Goal: Transaction & Acquisition: Purchase product/service

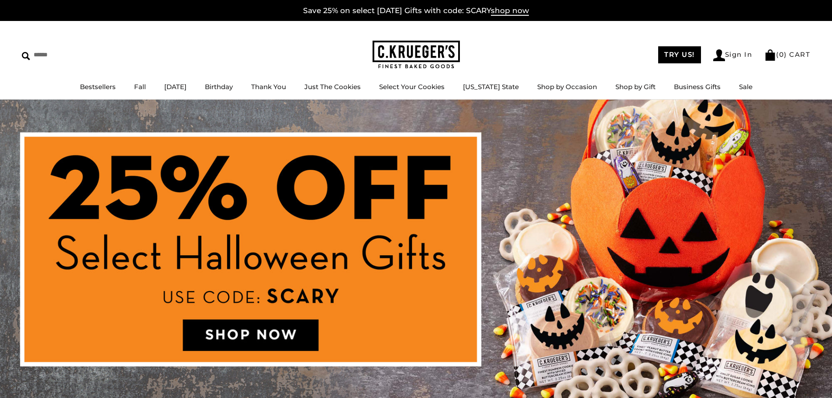
click at [228, 329] on img at bounding box center [416, 256] width 832 height 312
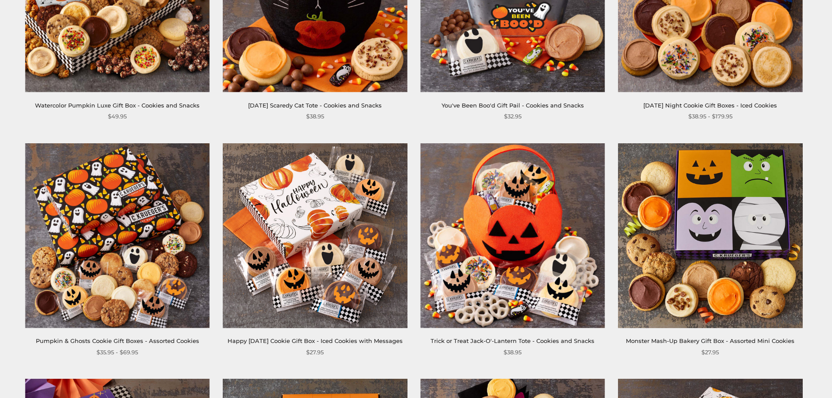
scroll to position [131, 0]
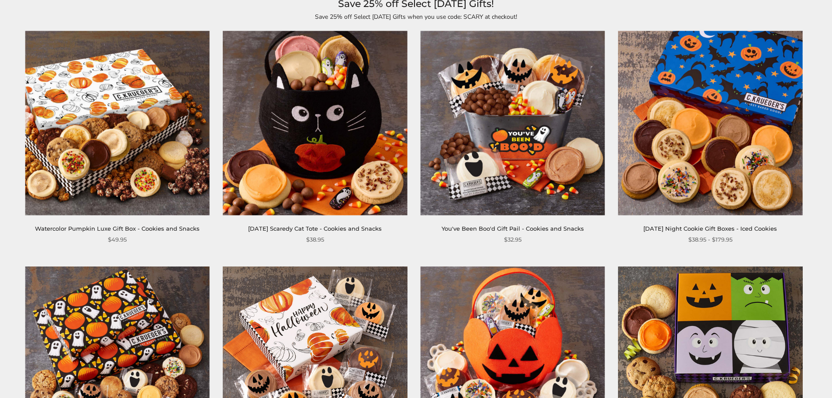
click at [689, 146] on img at bounding box center [710, 123] width 184 height 184
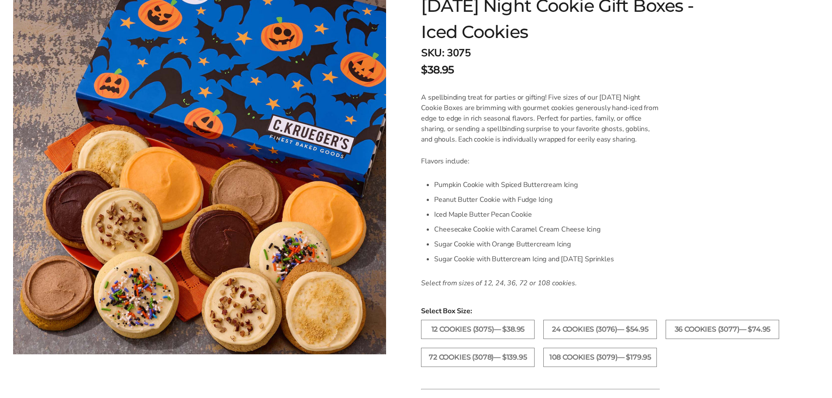
scroll to position [175, 0]
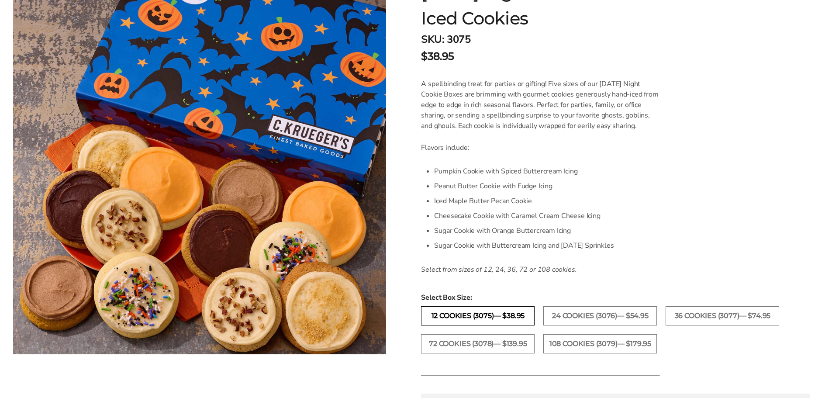
click at [490, 314] on label "12 Cookies (3075)— $38.95" at bounding box center [478, 315] width 114 height 19
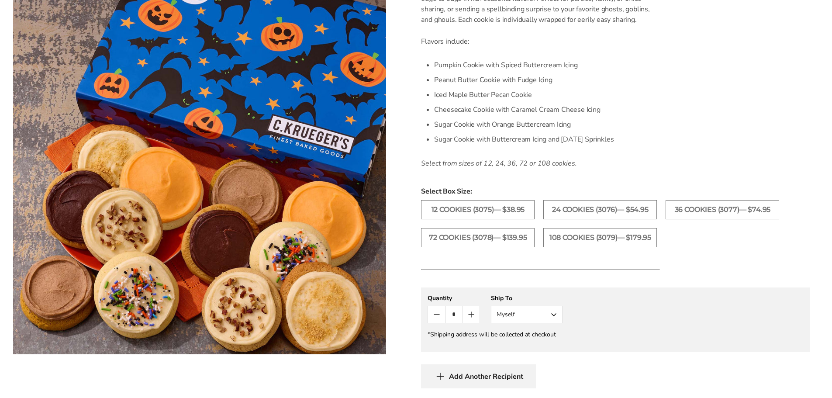
scroll to position [306, 0]
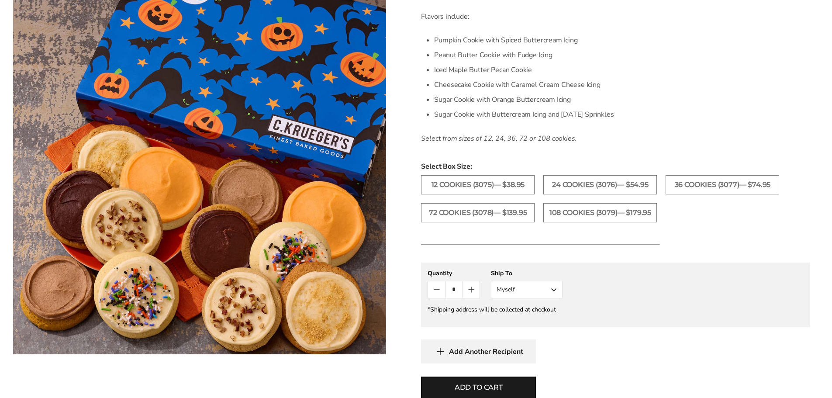
click at [554, 287] on button "Myself" at bounding box center [527, 289] width 72 height 17
click at [532, 322] on button "Other Recipient" at bounding box center [526, 322] width 71 height 16
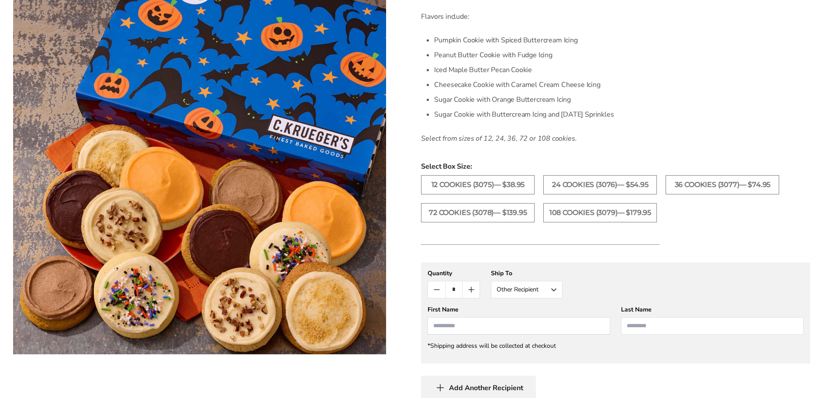
click at [470, 324] on input "First Name" at bounding box center [519, 325] width 183 height 17
type input "********"
click at [652, 323] on input "Last Name" at bounding box center [712, 325] width 183 height 17
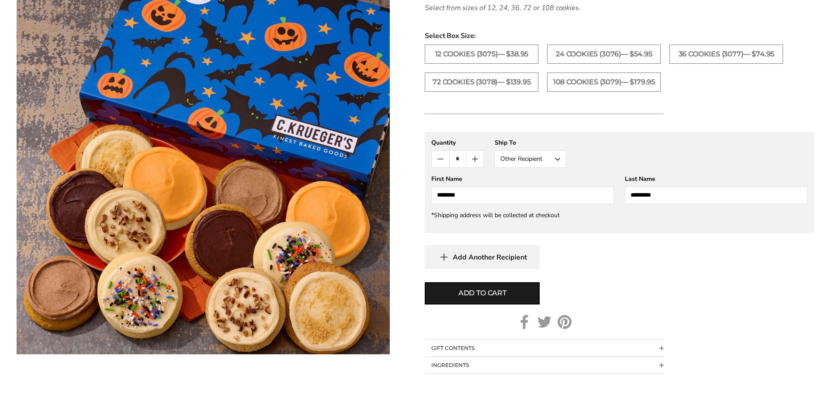
scroll to position [437, 0]
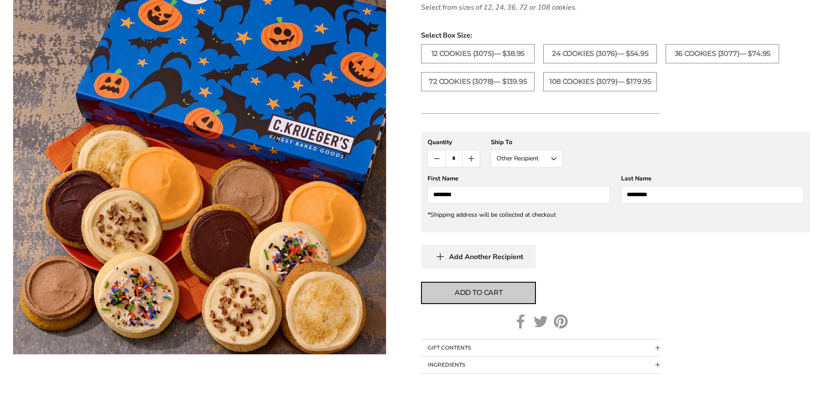
type input "*********"
click at [480, 294] on span "Add to cart" at bounding box center [479, 292] width 48 height 10
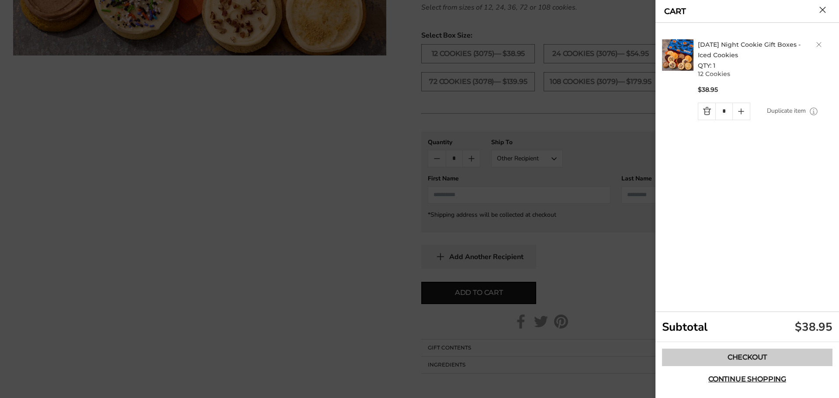
click at [747, 354] on link "Checkout" at bounding box center [747, 357] width 170 height 17
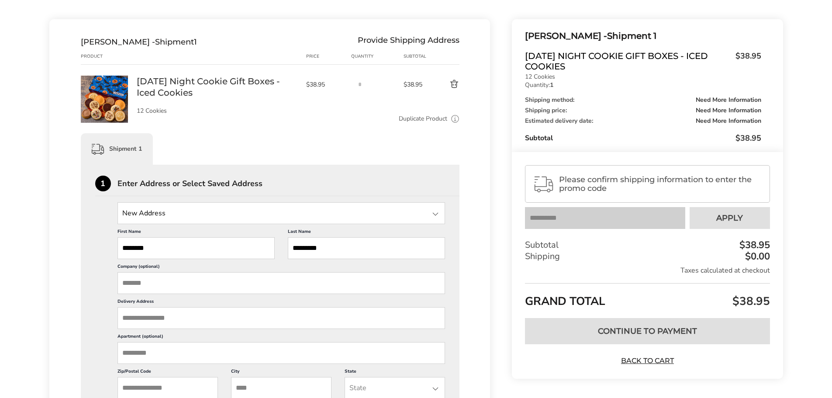
scroll to position [131, 0]
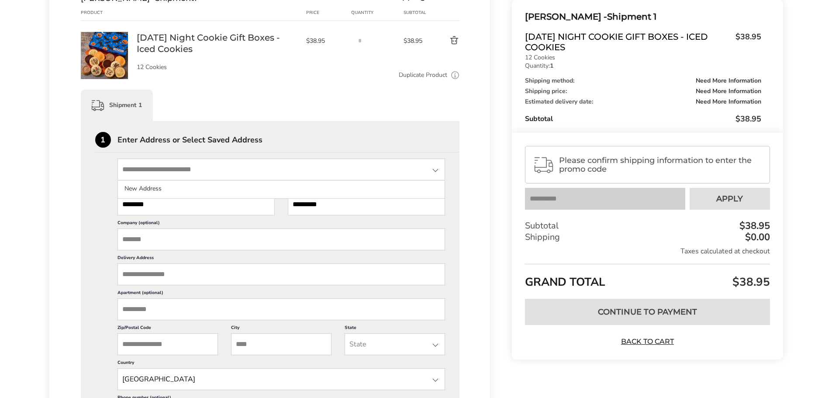
click at [215, 171] on input "State" at bounding box center [282, 170] width 328 height 22
click at [165, 172] on input "State" at bounding box center [282, 170] width 328 height 22
type input "**********"
click at [203, 341] on input "Zip/Postal Code" at bounding box center [168, 344] width 100 height 22
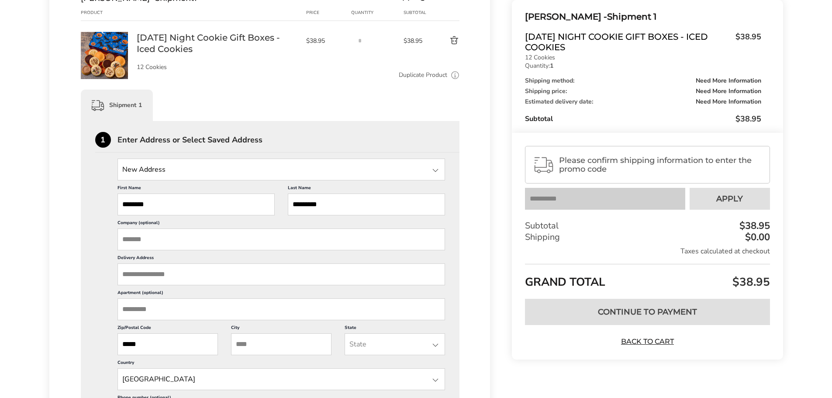
type input "*****"
click at [273, 344] on input "City" at bounding box center [281, 344] width 100 height 22
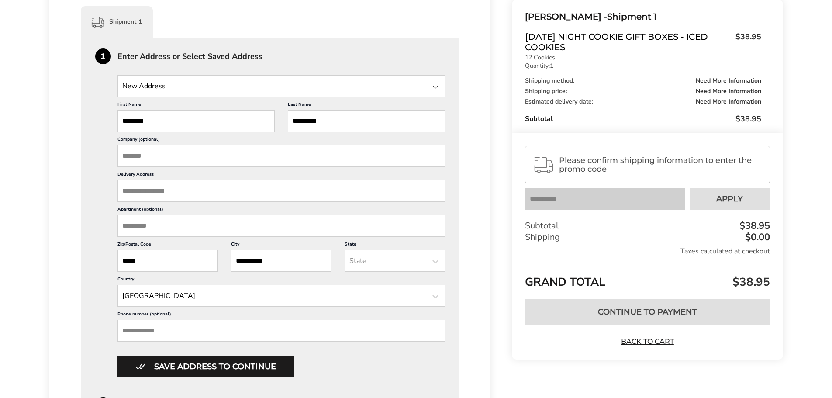
scroll to position [218, 0]
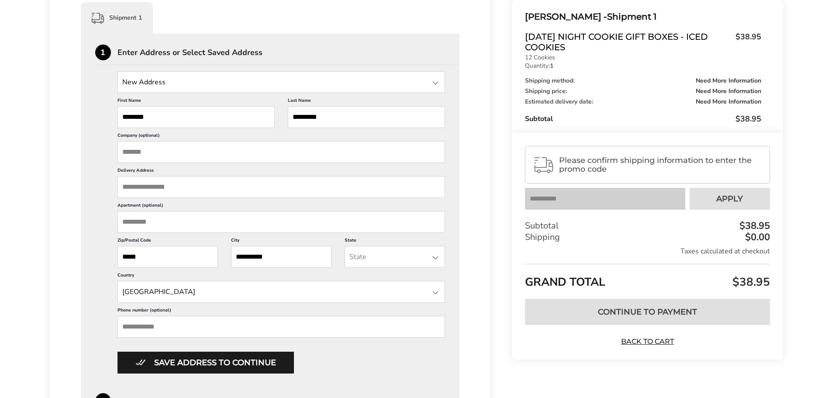
type input "**********"
click at [436, 258] on div at bounding box center [435, 258] width 10 height 10
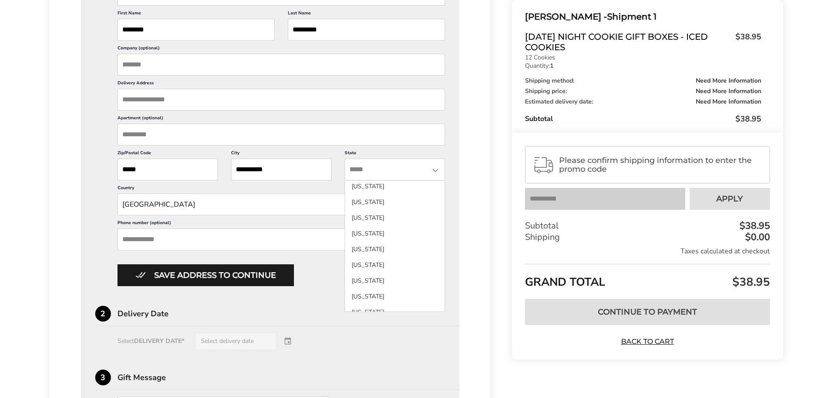
scroll to position [437, 0]
click at [394, 294] on li "New Mexico" at bounding box center [395, 293] width 100 height 16
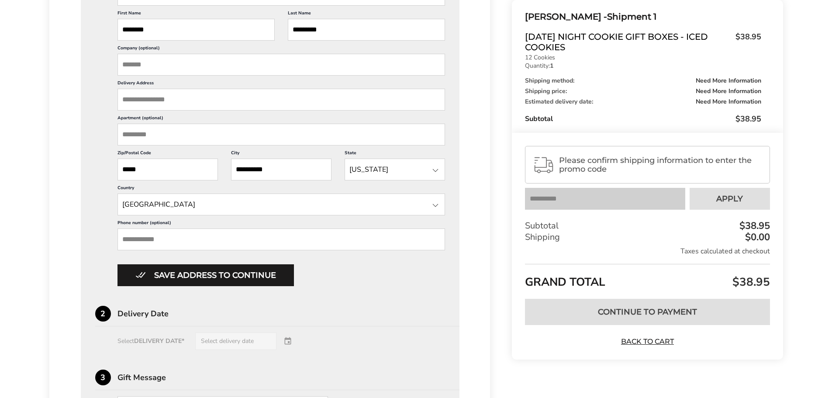
click at [187, 241] on input "Phone number (optional)" at bounding box center [282, 239] width 328 height 22
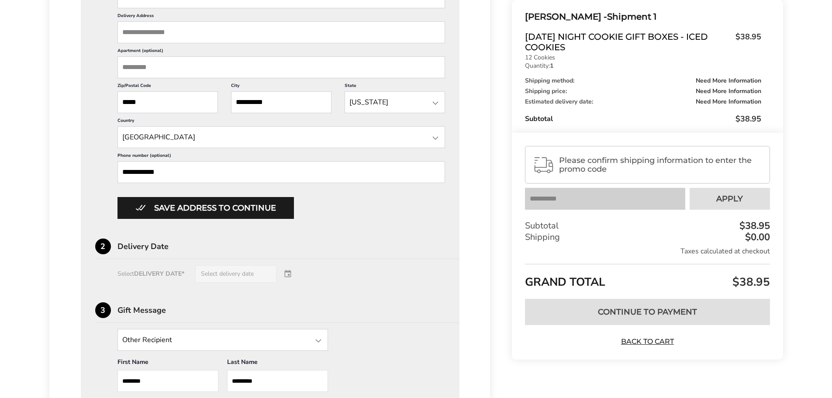
scroll to position [393, 0]
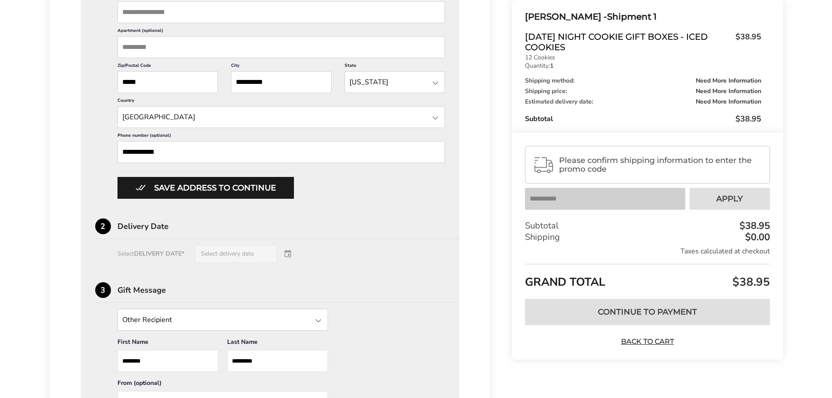
type input "**********"
click at [261, 252] on div "Select DELIVERY DATE* Select delivery date" at bounding box center [270, 253] width 350 height 17
click at [163, 250] on div "Select DELIVERY DATE* Select delivery date" at bounding box center [270, 253] width 350 height 17
click at [151, 222] on div "Delivery Date" at bounding box center [289, 226] width 343 height 8
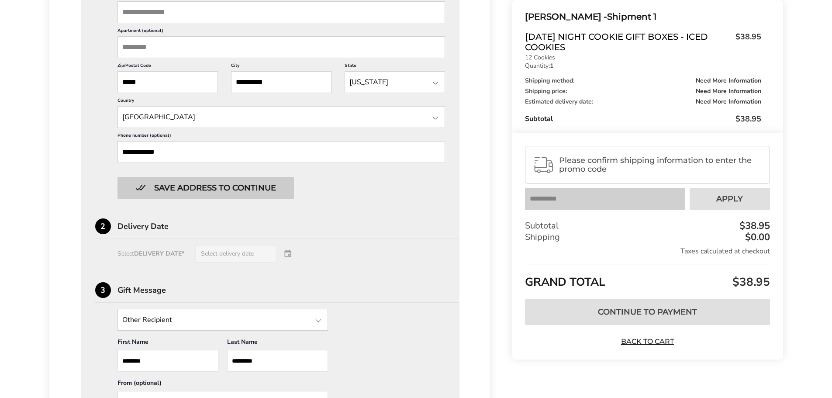
click at [205, 194] on button "Save address to continue" at bounding box center [206, 188] width 176 height 22
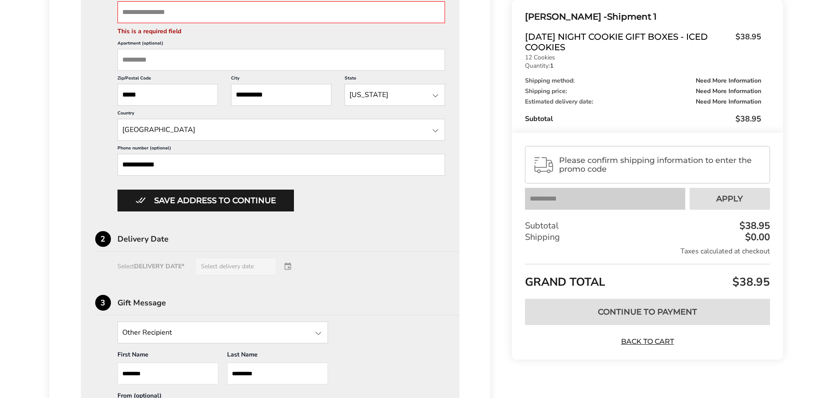
click at [149, 243] on div "Delivery Date" at bounding box center [289, 239] width 343 height 8
click at [292, 267] on div "Select DELIVERY DATE* Select delivery date" at bounding box center [270, 266] width 350 height 17
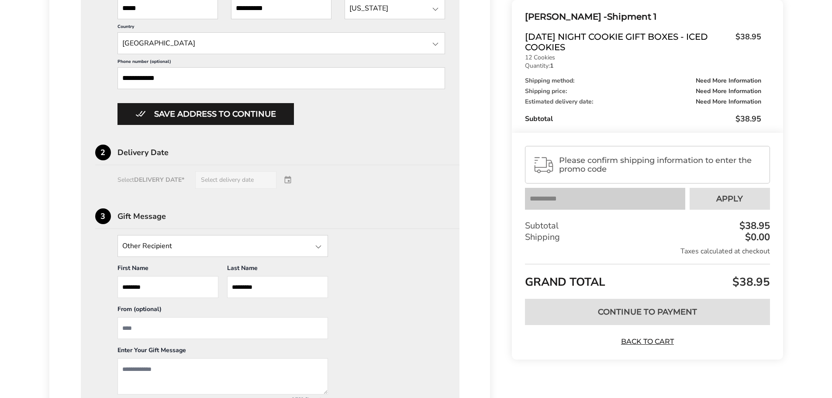
scroll to position [481, 0]
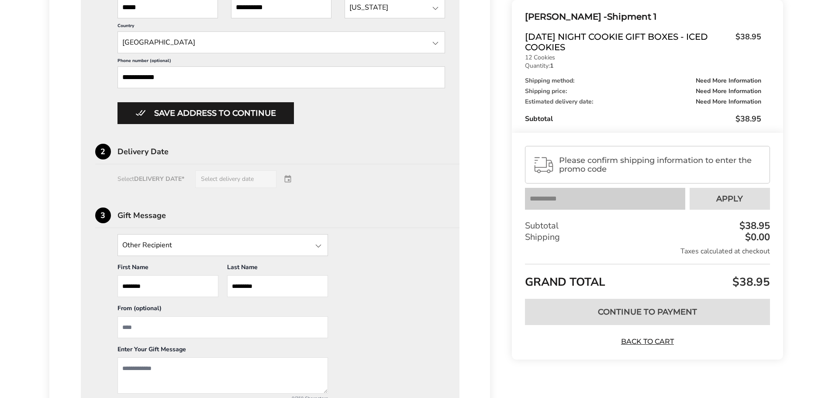
click at [133, 246] on input "State" at bounding box center [223, 245] width 211 height 22
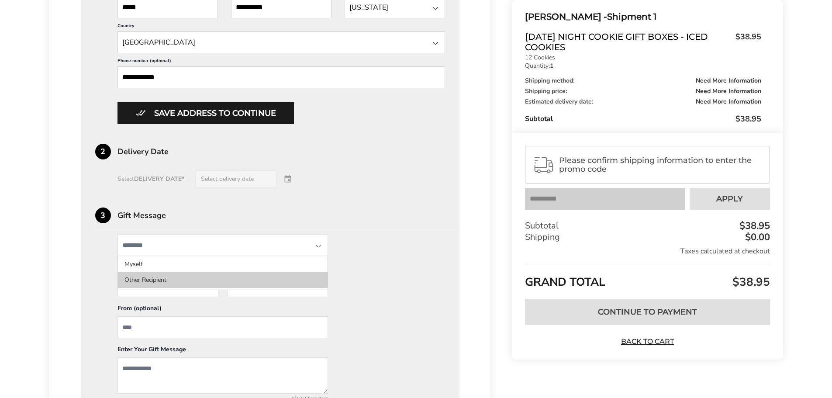
click at [136, 279] on li "Other Recipient" at bounding box center [223, 280] width 210 height 16
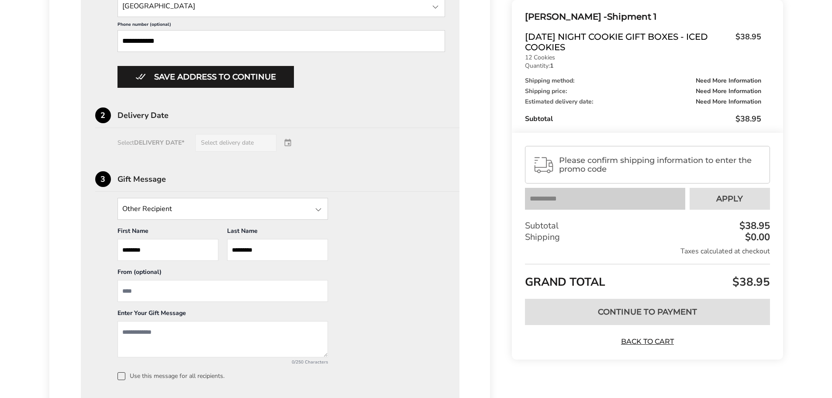
scroll to position [568, 0]
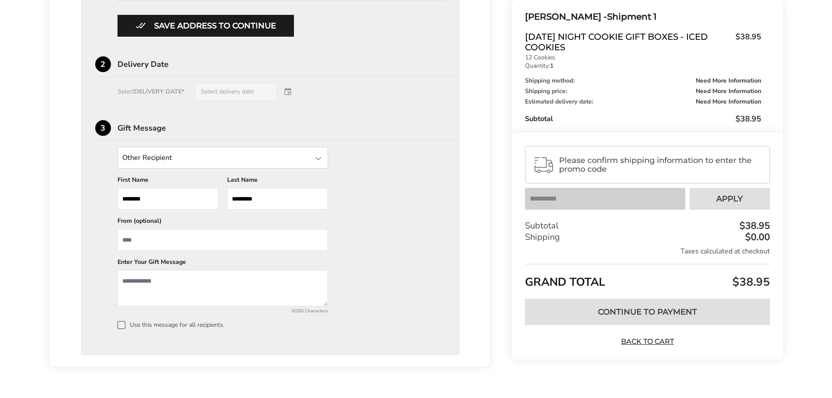
click at [146, 236] on input "From" at bounding box center [223, 240] width 211 height 22
type input "****"
click at [140, 282] on textarea "Add a message" at bounding box center [223, 288] width 211 height 36
type textarea "**********"
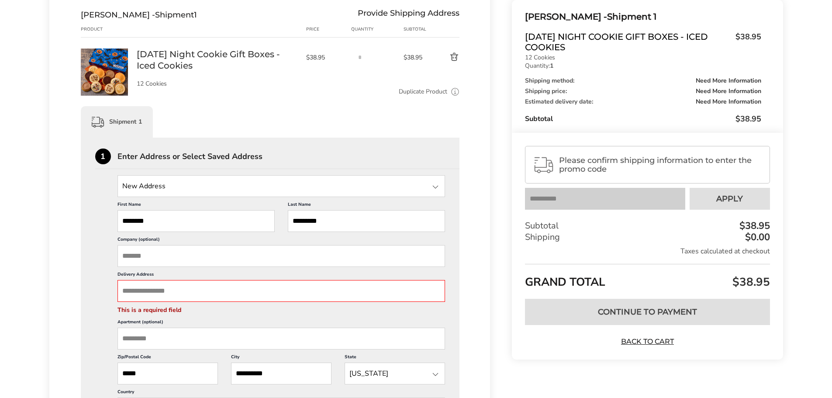
scroll to position [113, 0]
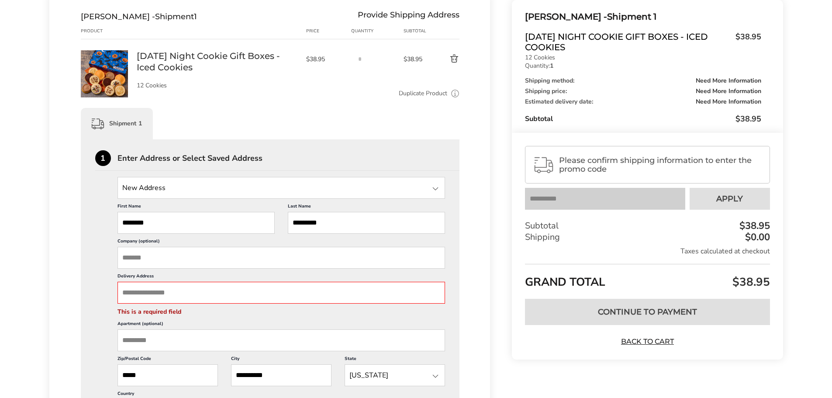
click at [605, 165] on span "Please confirm shipping information to enter the promo code" at bounding box center [660, 164] width 203 height 17
click at [608, 59] on p "12 Cookies" at bounding box center [643, 58] width 236 height 6
click at [578, 113] on div "Marianne Talamonti - Shipment 1 Halloween Night Cookie Gift Boxes - Iced Cookie…" at bounding box center [643, 71] width 236 height 123
click at [219, 294] on input "Delivery Address" at bounding box center [282, 293] width 328 height 22
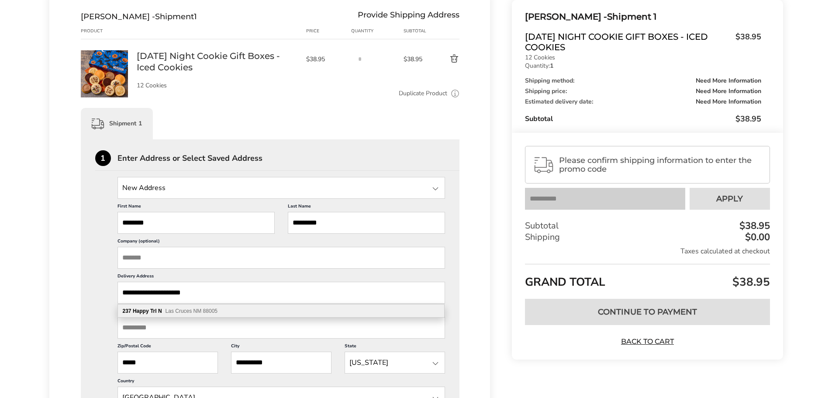
type input "**********"
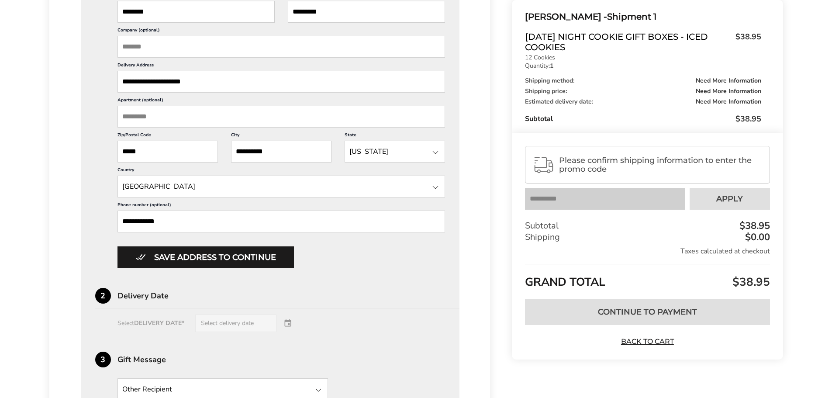
scroll to position [331, 0]
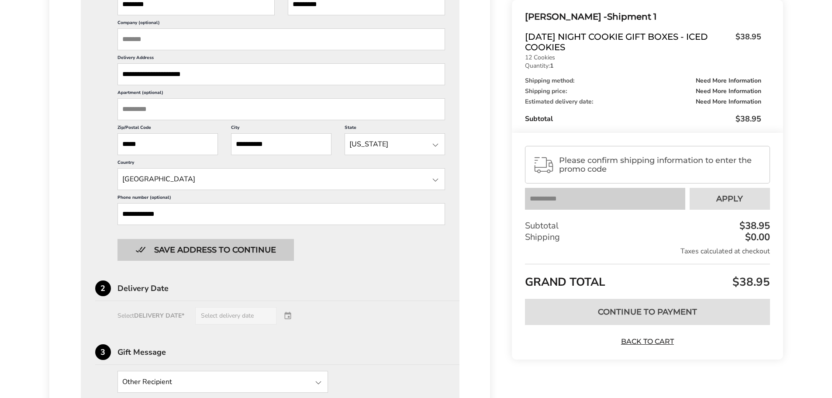
click at [275, 247] on button "Save address to continue" at bounding box center [206, 250] width 176 height 22
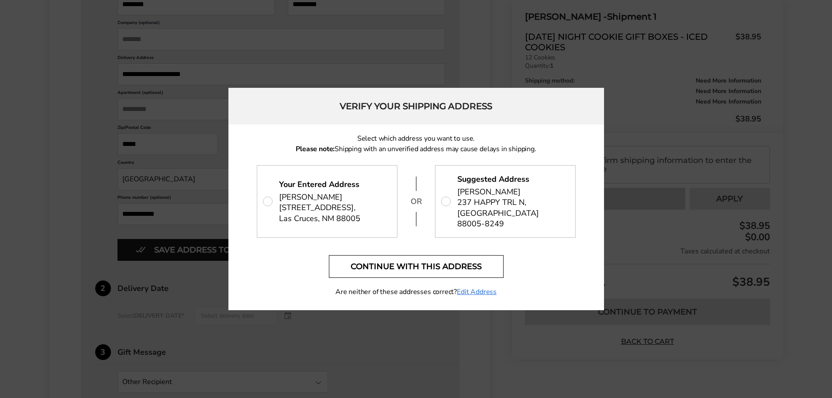
click at [426, 264] on button "Continue with this address" at bounding box center [416, 266] width 175 height 23
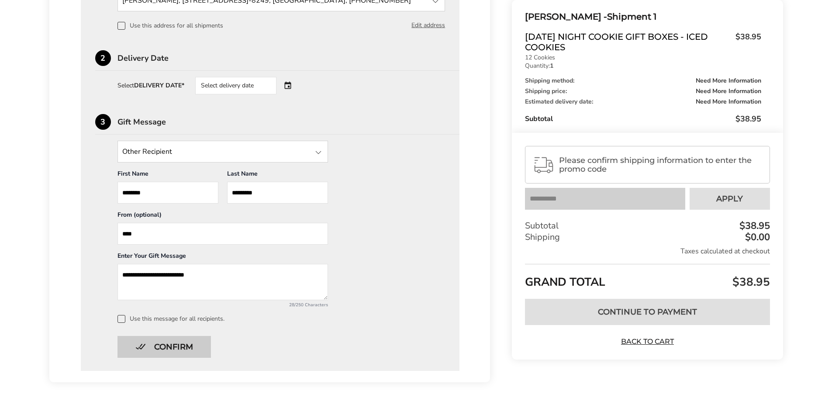
click at [180, 345] on button "Confirm" at bounding box center [164, 347] width 93 height 22
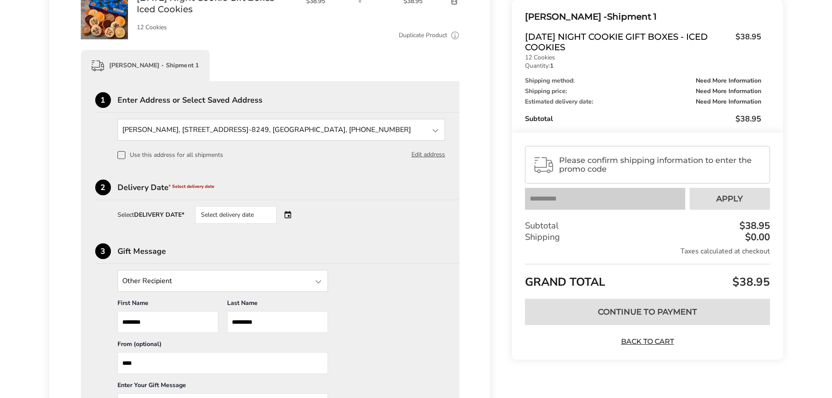
scroll to position [169, 0]
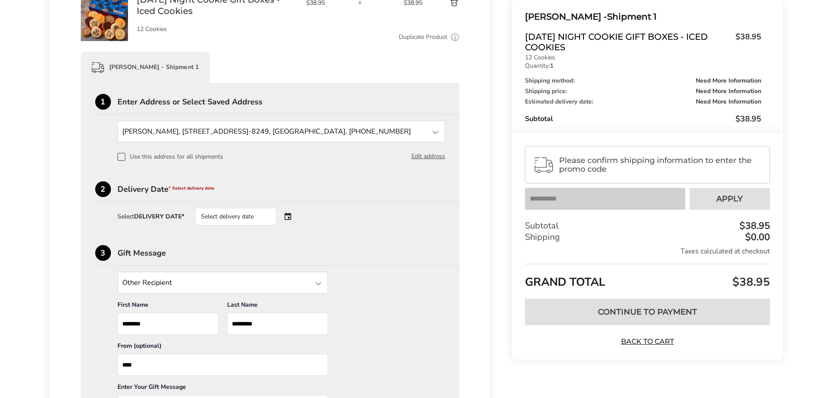
click at [288, 216] on div "Select delivery date" at bounding box center [248, 216] width 106 height 17
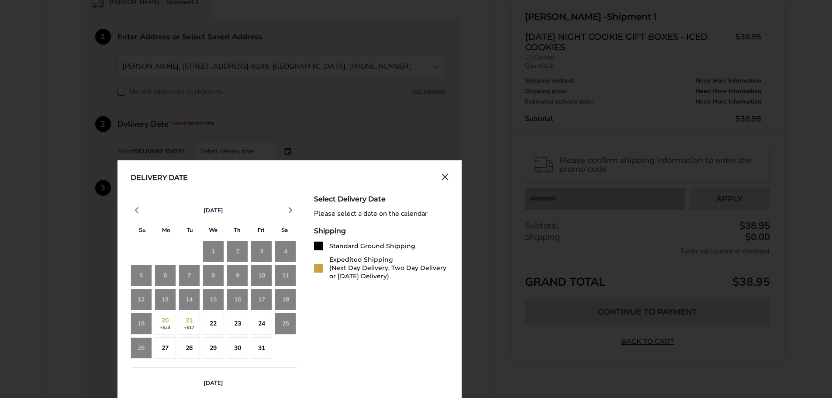
scroll to position [256, 0]
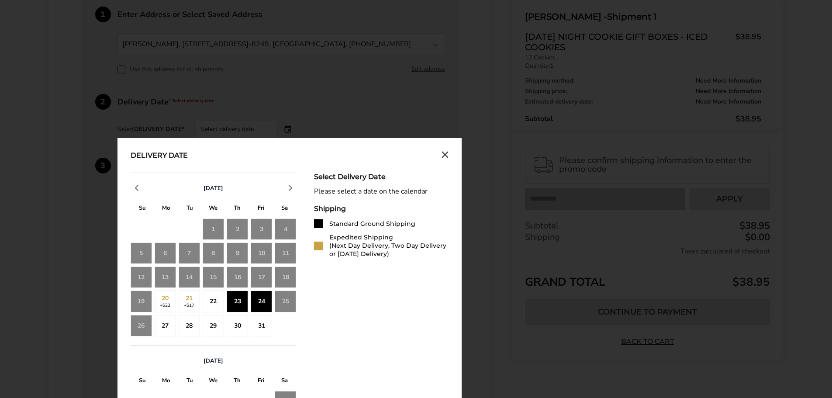
click at [237, 301] on div "23" at bounding box center [237, 301] width 21 height 21
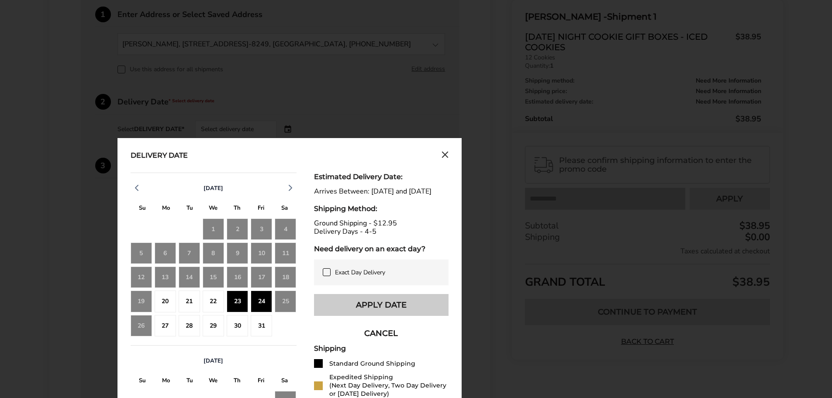
click at [412, 309] on button "Apply Date" at bounding box center [381, 305] width 135 height 22
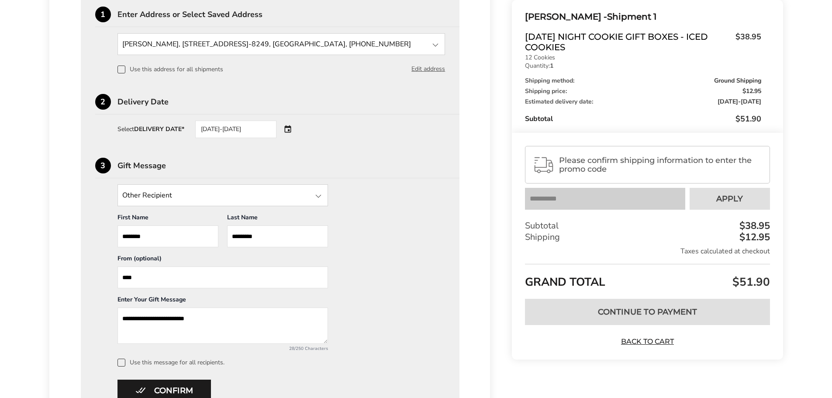
scroll to position [341, 0]
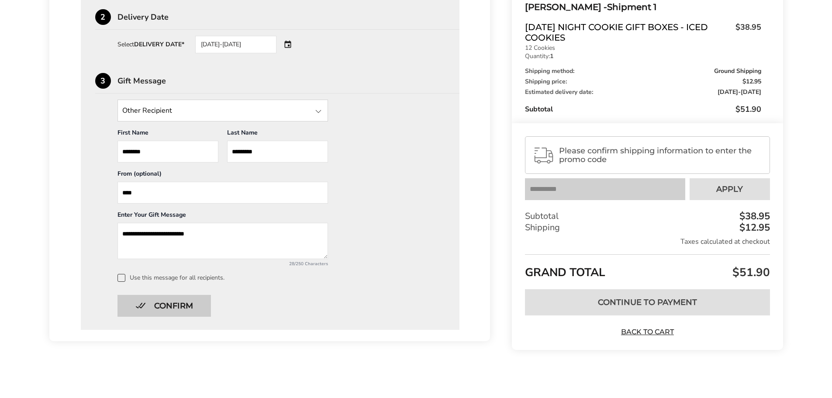
click at [170, 305] on button "Confirm" at bounding box center [164, 306] width 93 height 22
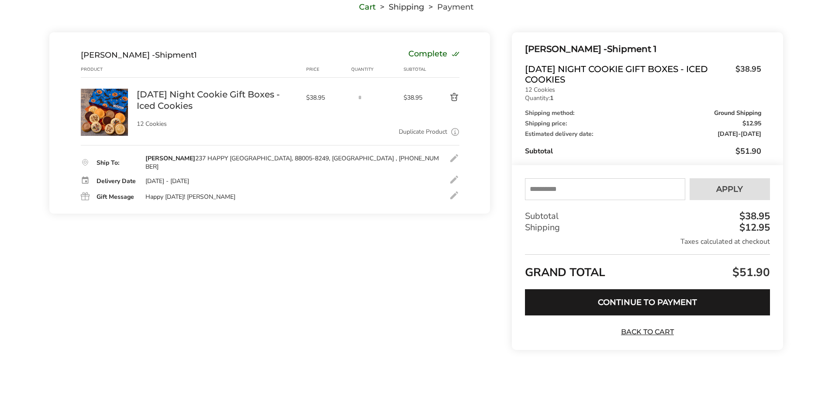
click at [623, 187] on input "text" at bounding box center [605, 189] width 160 height 22
type input "*****"
click at [730, 188] on span "Apply" at bounding box center [729, 189] width 27 height 8
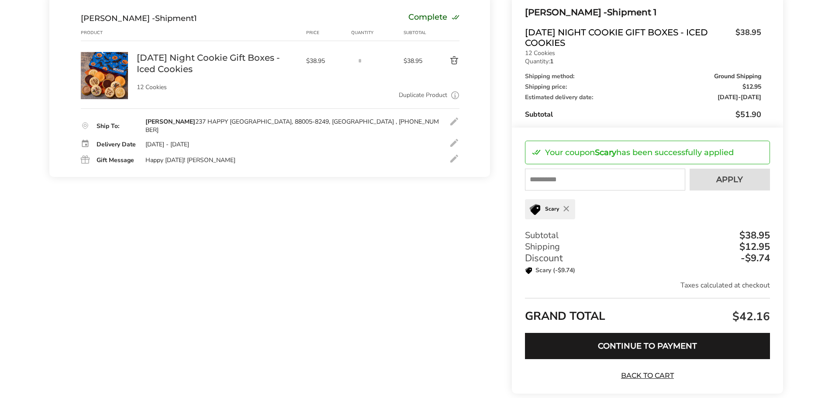
scroll to position [155, 0]
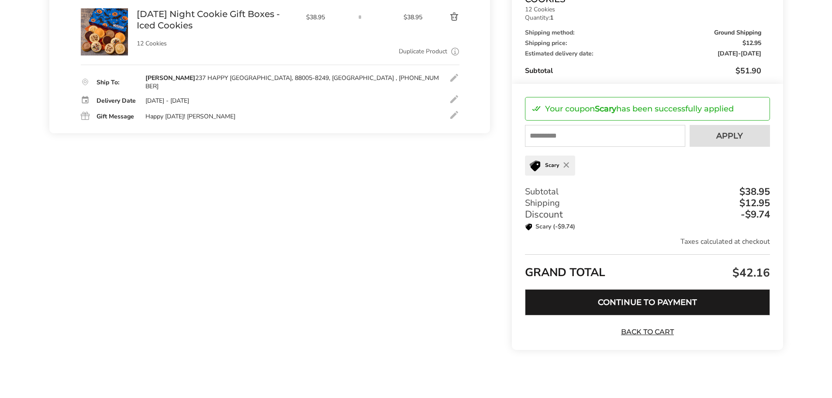
click at [650, 305] on button "Continue to Payment" at bounding box center [647, 302] width 245 height 26
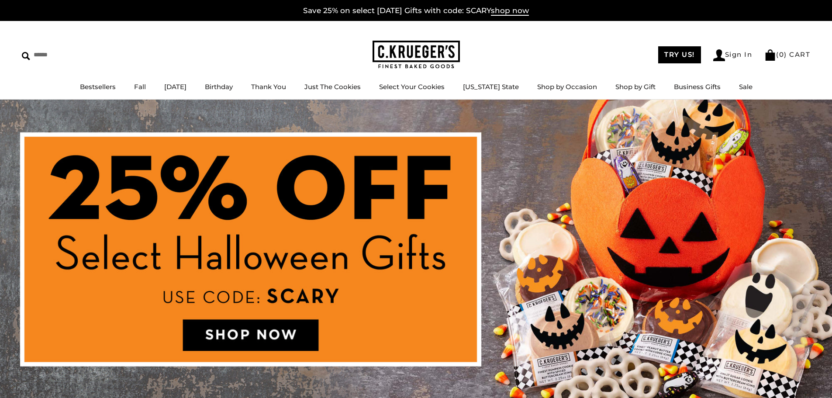
click at [261, 337] on img at bounding box center [416, 256] width 832 height 312
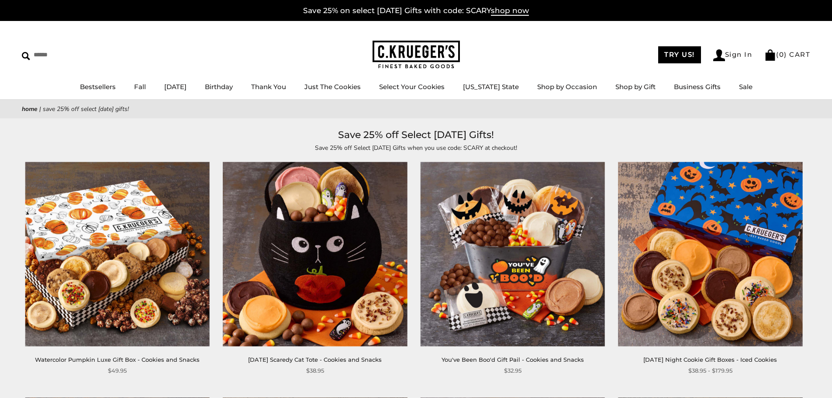
scroll to position [44, 0]
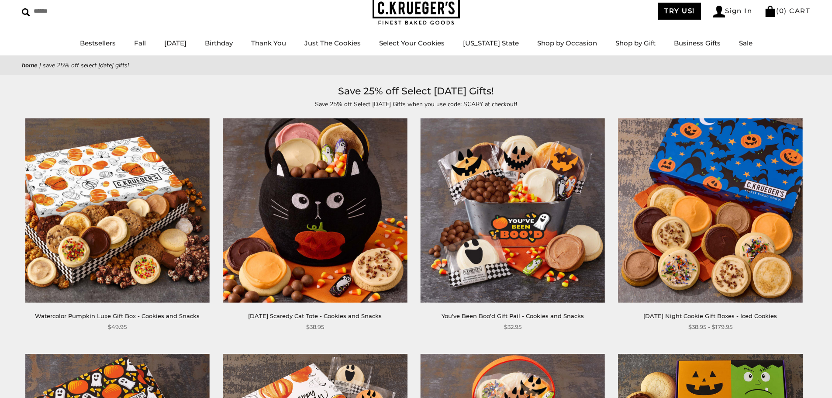
click at [698, 243] on img at bounding box center [710, 210] width 184 height 184
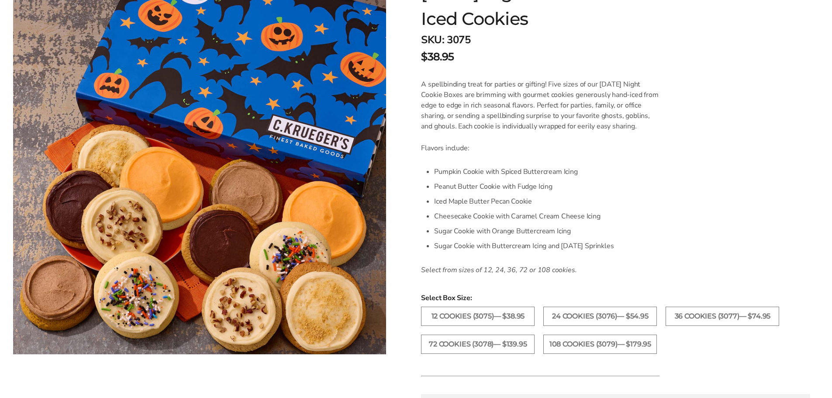
scroll to position [175, 0]
click at [609, 316] on label "24 Cookies (3076)— $54.95" at bounding box center [600, 315] width 114 height 19
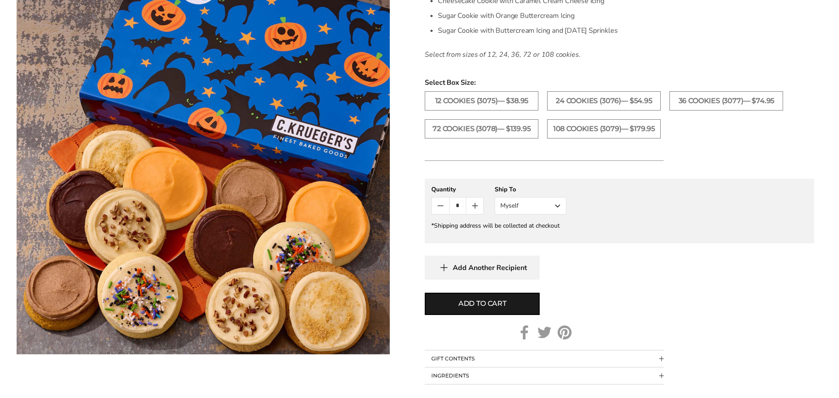
scroll to position [393, 0]
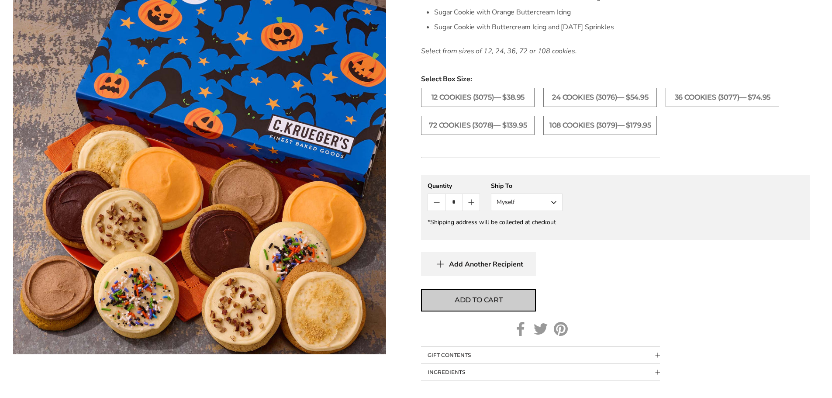
click at [487, 300] on span "Add to cart" at bounding box center [479, 300] width 48 height 10
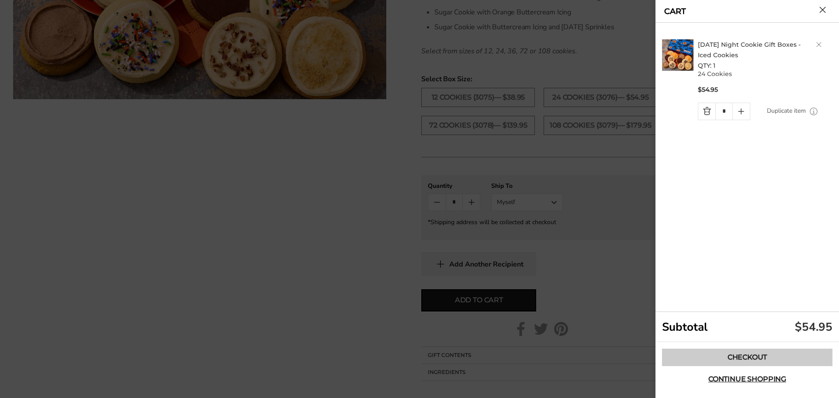
click at [764, 358] on link "Checkout" at bounding box center [747, 357] width 170 height 17
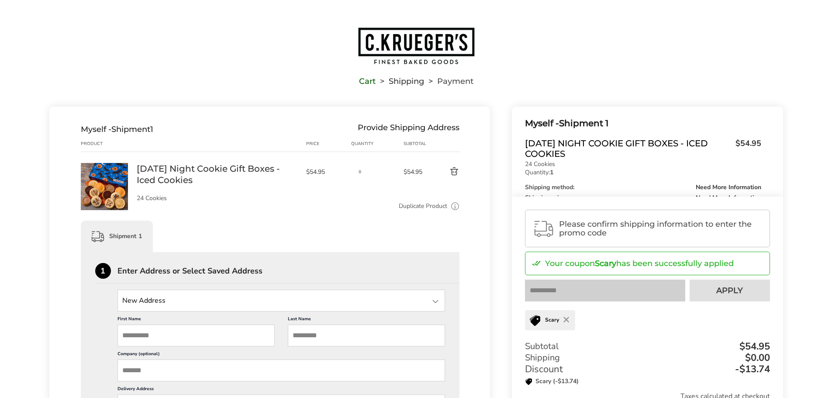
click at [204, 338] on input "First Name" at bounding box center [196, 336] width 157 height 22
type input "*******"
type input "**********"
type input "******"
type input "*****"
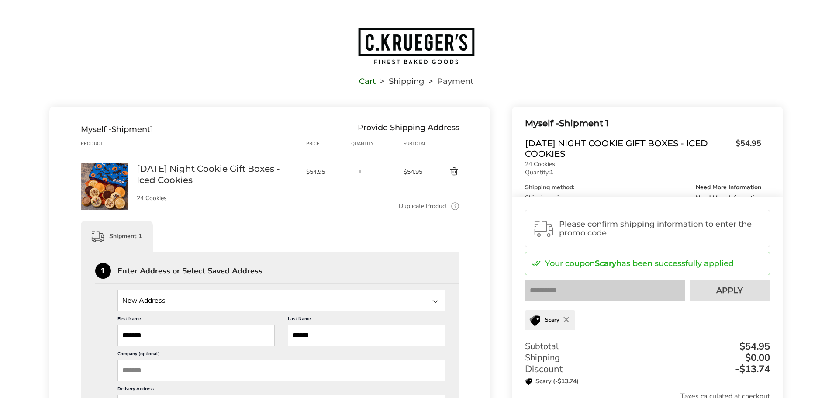
type input "*******"
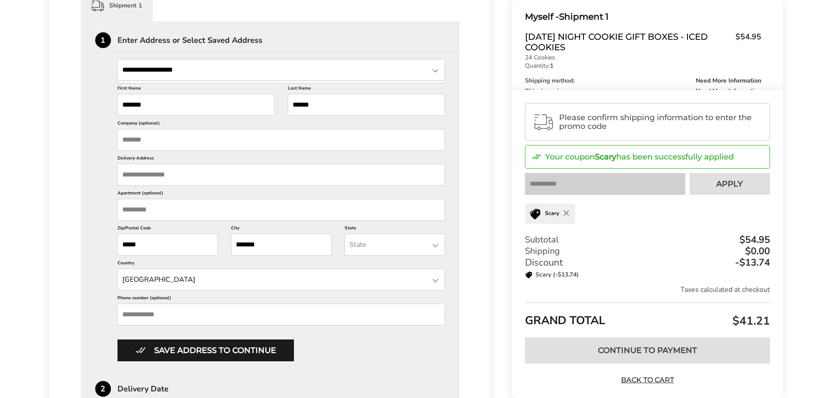
scroll to position [306, 0]
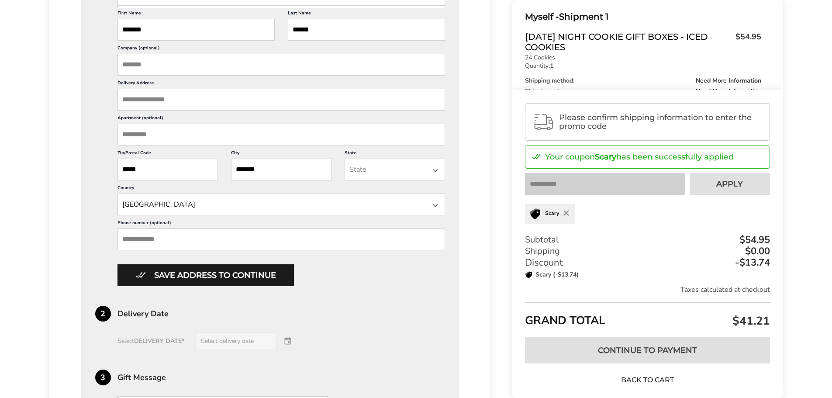
click at [302, 238] on input "Phone number (optional)" at bounding box center [282, 239] width 328 height 22
type input "**********"
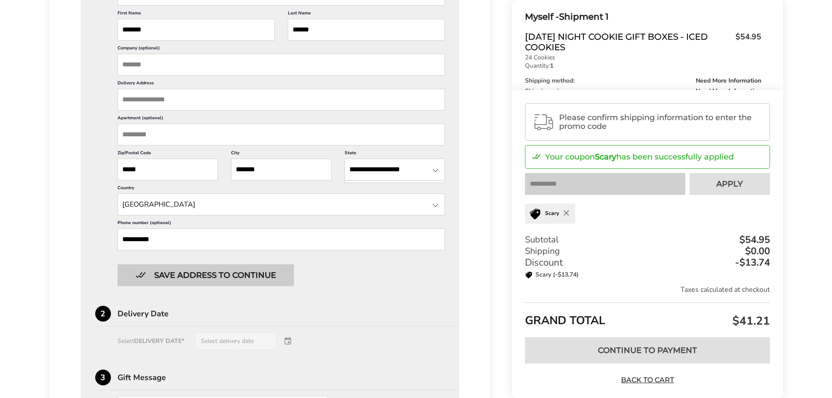
click at [254, 275] on button "Save address to continue" at bounding box center [206, 275] width 176 height 22
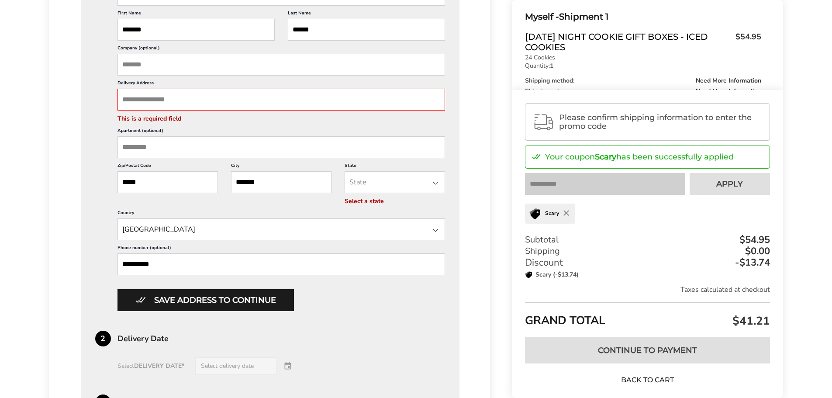
click at [215, 99] on input "Delivery Address" at bounding box center [282, 100] width 328 height 22
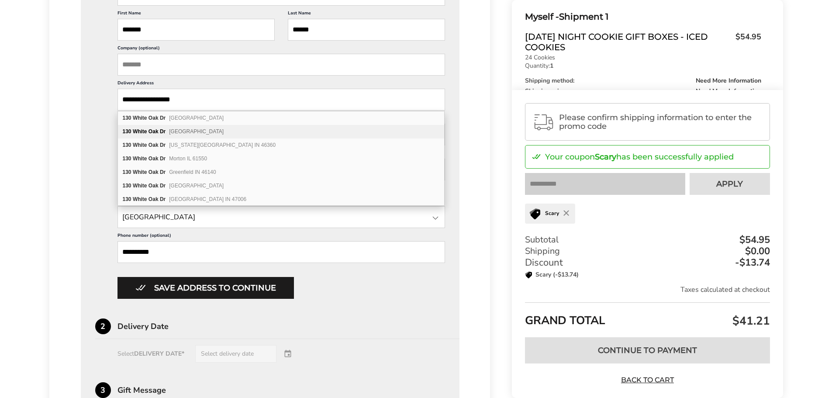
type input "**********"
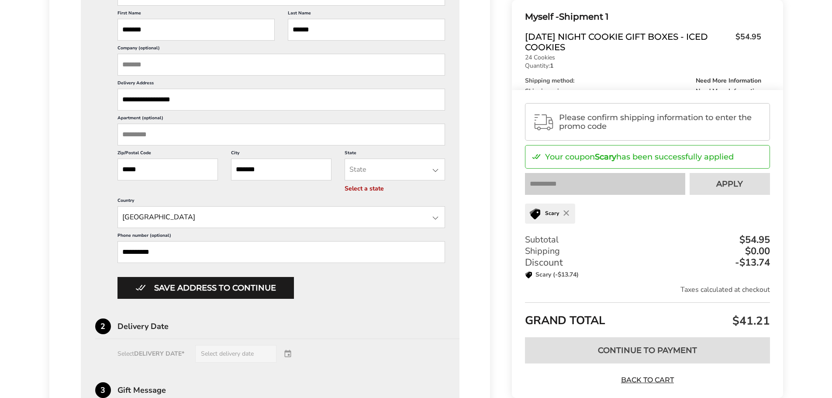
click at [12, 171] on div "**********" at bounding box center [416, 205] width 832 height 809
click at [436, 170] on div at bounding box center [435, 170] width 10 height 10
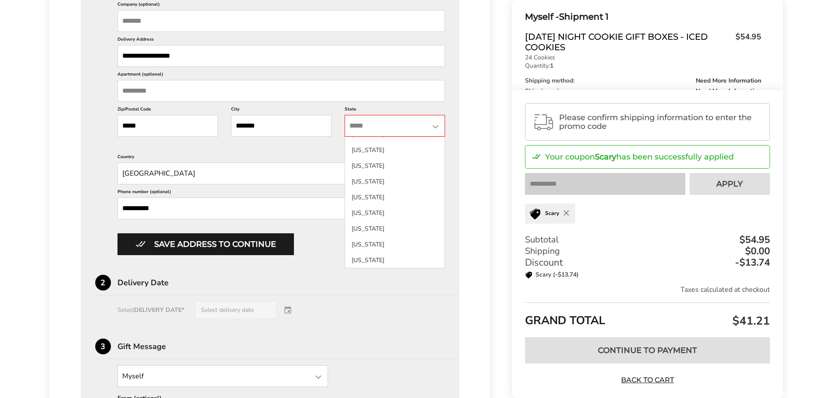
scroll to position [192, 0]
click at [376, 192] on li "Illinois" at bounding box center [395, 189] width 100 height 16
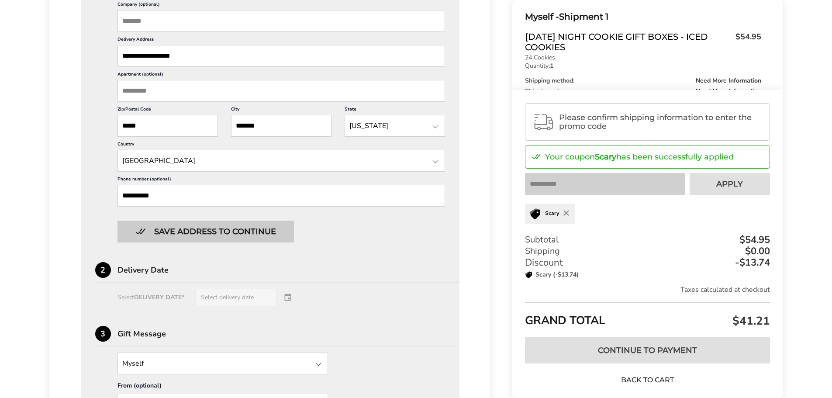
click at [252, 228] on button "Save address to continue" at bounding box center [206, 232] width 176 height 22
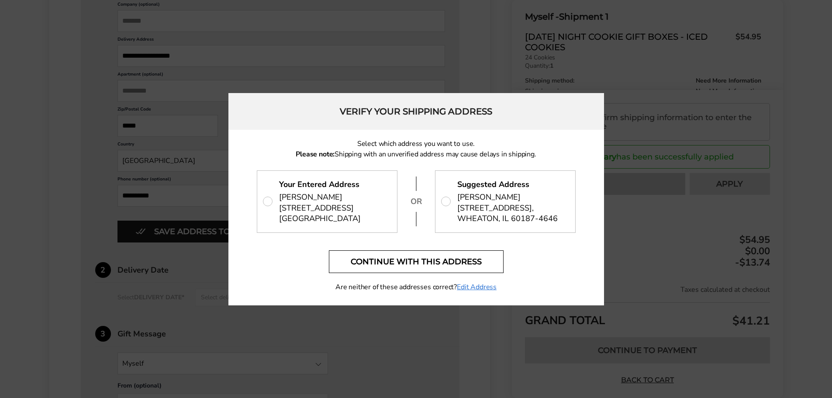
click at [463, 256] on button "Continue with this address" at bounding box center [416, 261] width 175 height 23
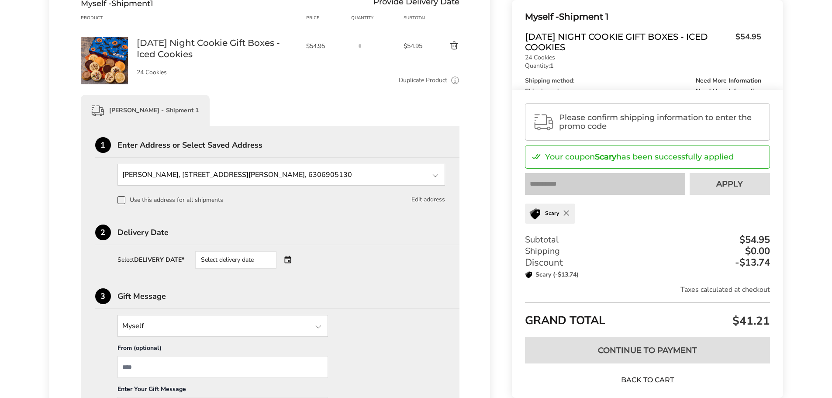
scroll to position [125, 0]
click at [292, 262] on div "Select delivery date" at bounding box center [248, 260] width 106 height 17
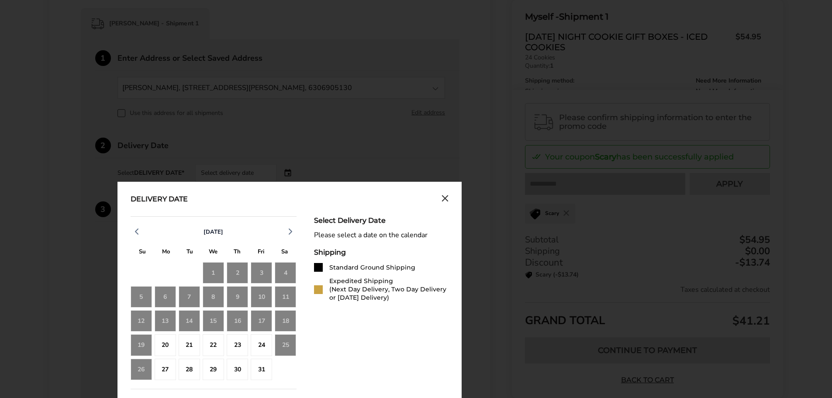
scroll to position [256, 0]
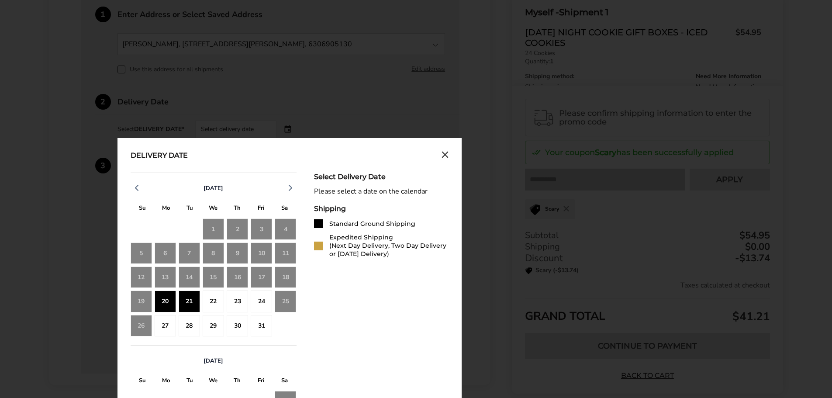
click at [170, 299] on div "20" at bounding box center [165, 301] width 21 height 21
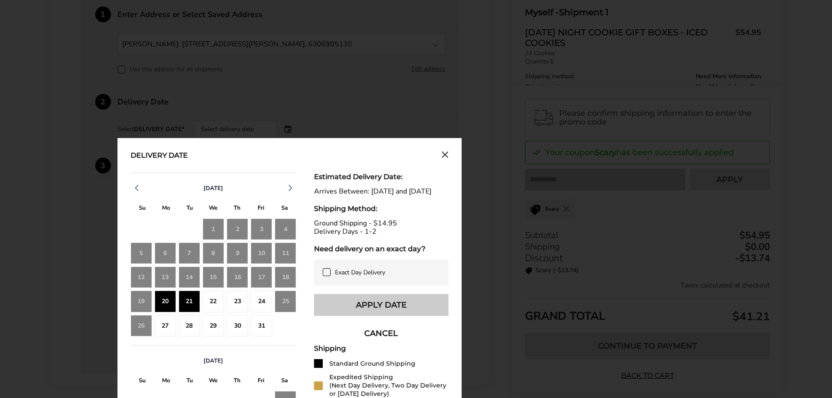
click at [410, 309] on button "Apply Date" at bounding box center [381, 305] width 135 height 22
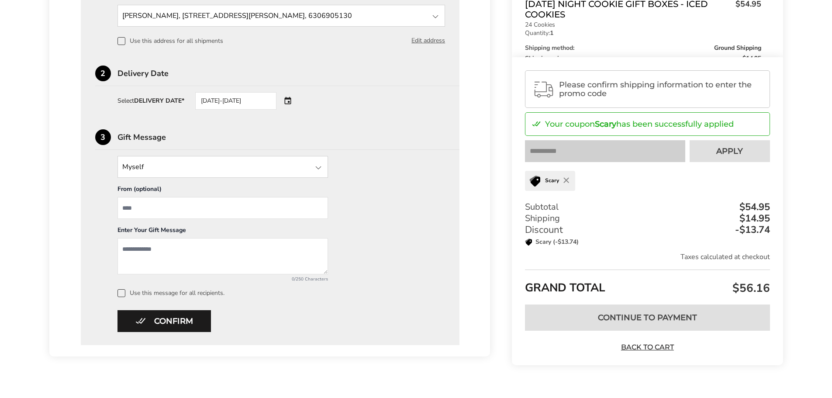
scroll to position [300, 0]
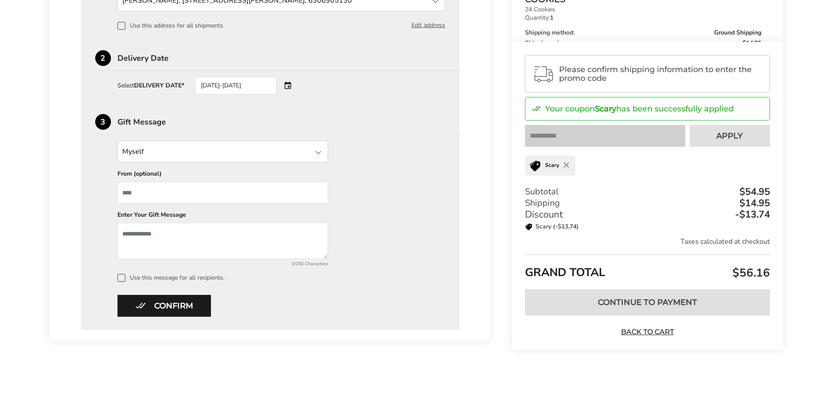
click at [178, 305] on button "Confirm" at bounding box center [164, 306] width 93 height 22
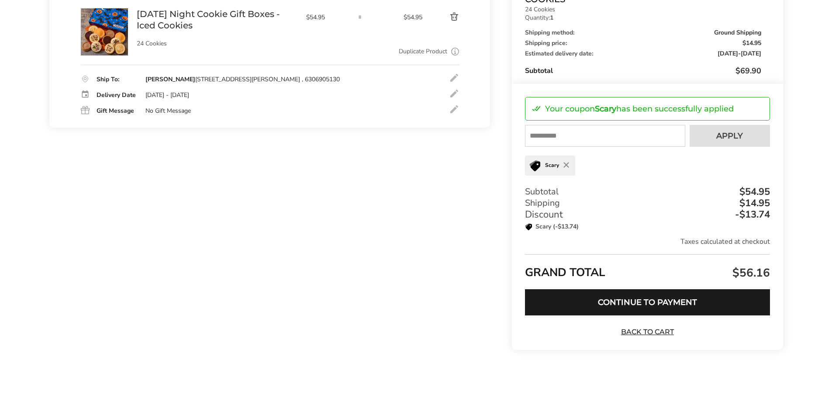
scroll to position [155, 0]
click at [657, 302] on button "Continue to Payment" at bounding box center [647, 302] width 245 height 26
